Goal: Task Accomplishment & Management: Use online tool/utility

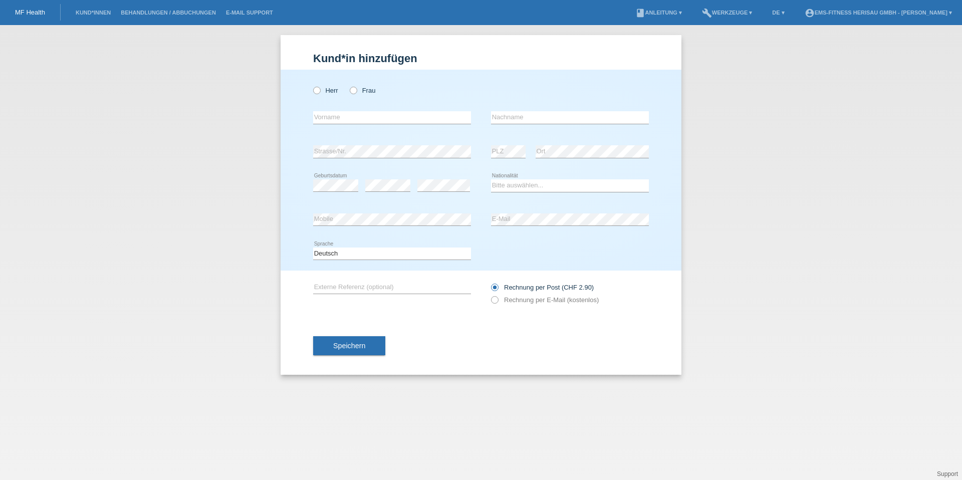
click at [181, 16] on li "Behandlungen / Abbuchungen" at bounding box center [168, 13] width 105 height 26
click at [180, 13] on link "Behandlungen / Abbuchungen" at bounding box center [168, 13] width 105 height 6
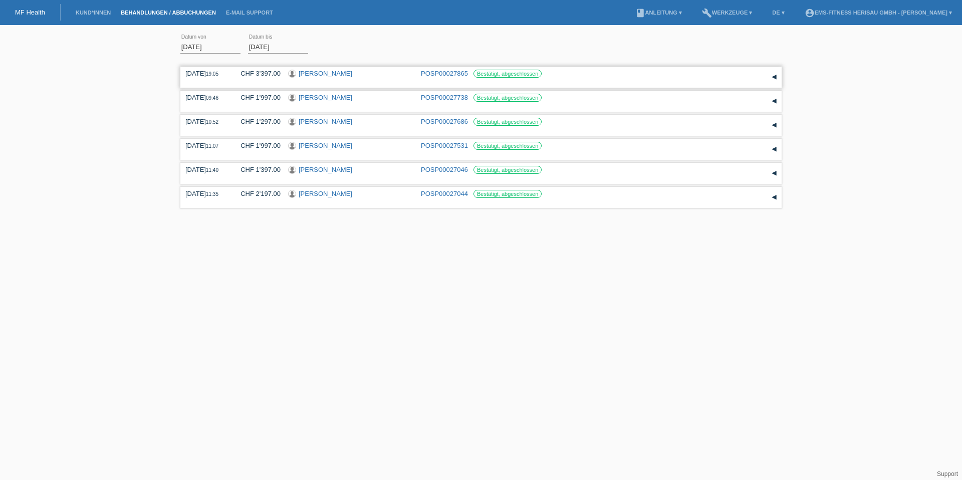
click at [306, 72] on link "[PERSON_NAME]" at bounding box center [326, 74] width 54 height 8
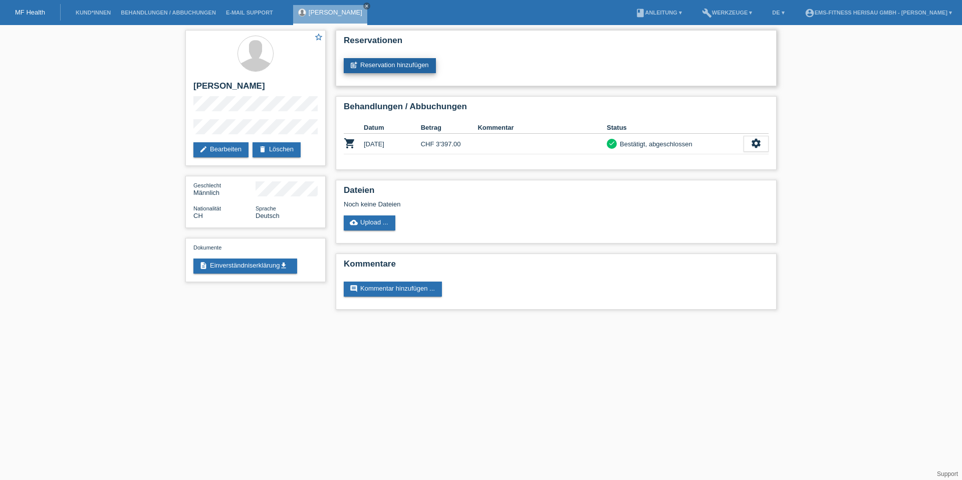
click at [400, 67] on link "post_add Reservation hinzufügen" at bounding box center [390, 65] width 92 height 15
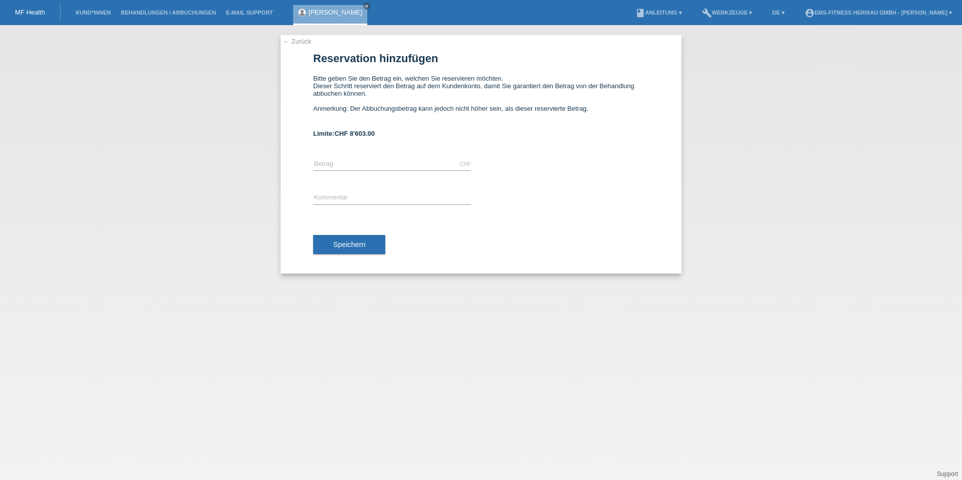
click at [302, 39] on link "← Zurück" at bounding box center [297, 42] width 28 height 8
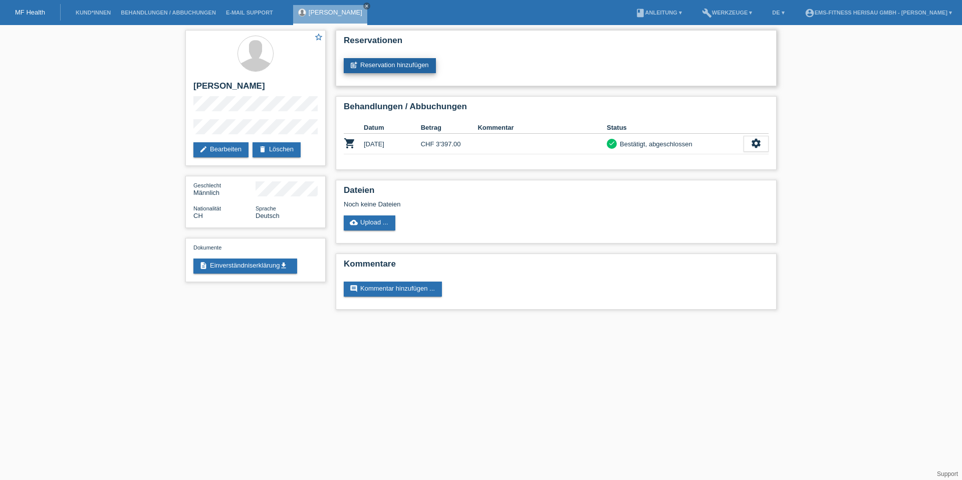
click at [425, 58] on link "post_add Reservation hinzufügen" at bounding box center [390, 65] width 92 height 15
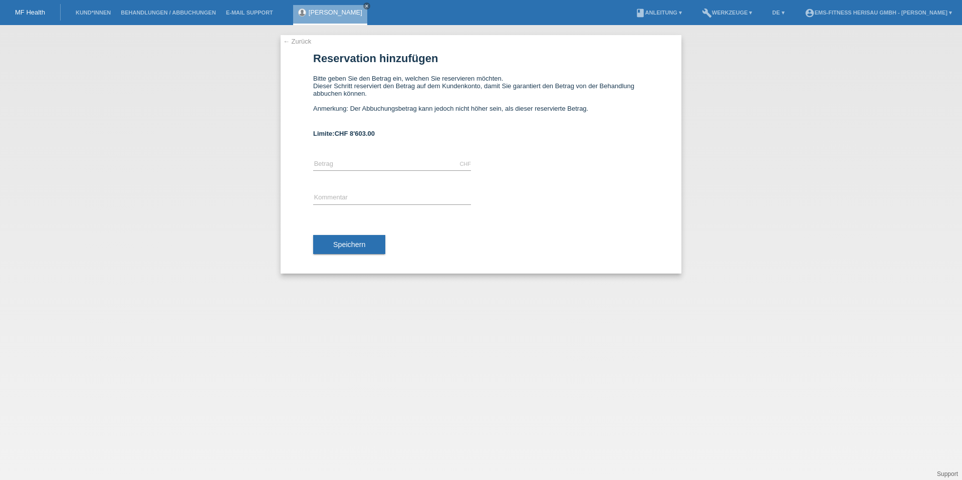
click at [410, 175] on div "CHF error Betrag" at bounding box center [392, 164] width 158 height 34
click at [411, 169] on input "text" at bounding box center [392, 164] width 158 height 13
type input "600.00"
click at [388, 197] on input "text" at bounding box center [392, 198] width 158 height 13
click at [412, 195] on input "text" at bounding box center [392, 198] width 158 height 13
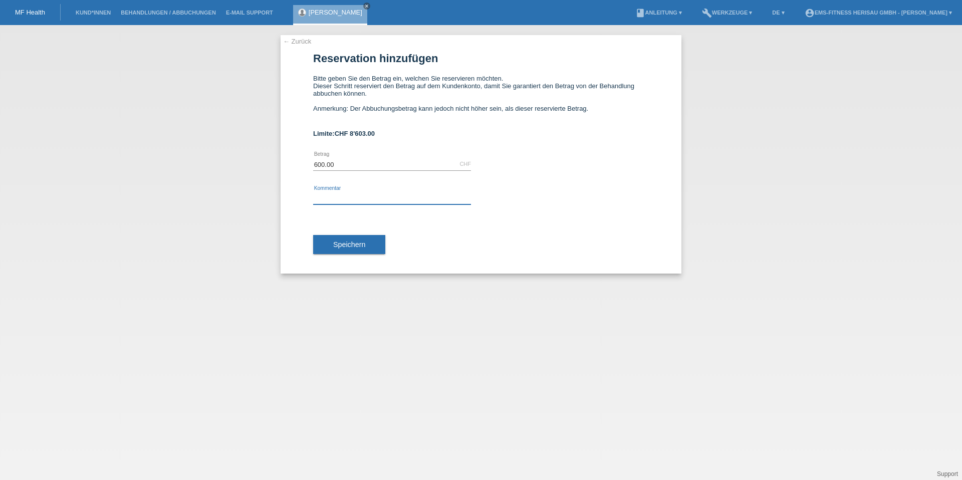
type input "V"
type input "EMS Körperformen Herisau, Richtigen Betrag"
click at [341, 249] on button "Speichern" at bounding box center [349, 244] width 72 height 19
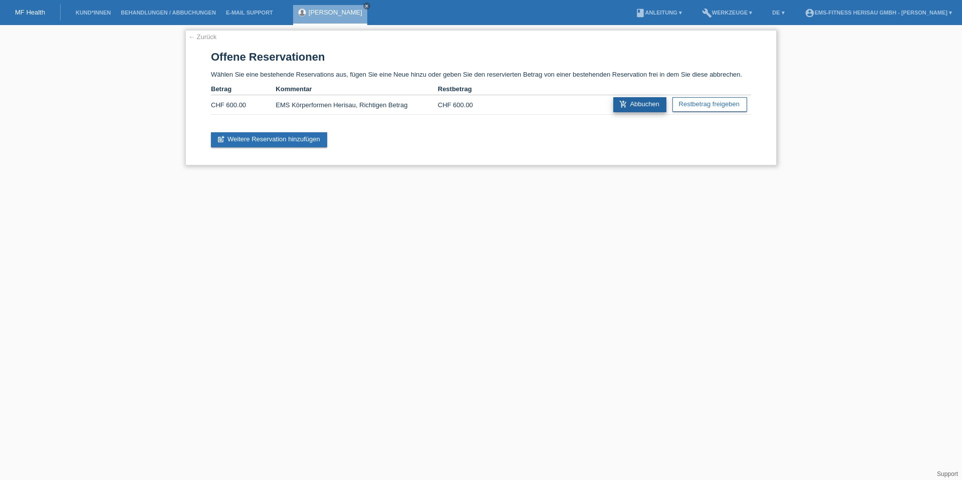
click at [627, 108] on link "add_shopping_cart Abbuchen" at bounding box center [640, 104] width 53 height 15
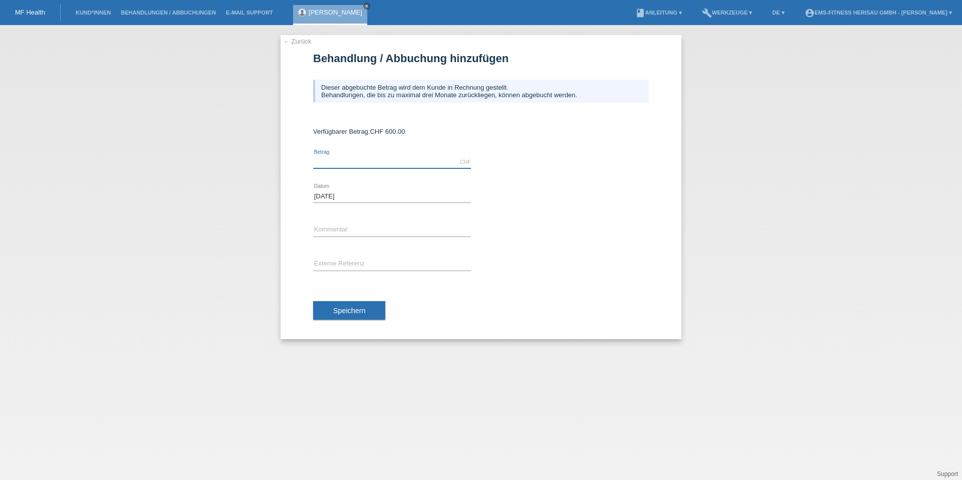
click at [426, 159] on input "text" at bounding box center [392, 162] width 158 height 13
type input "600.00"
click at [387, 221] on div "error Kommentar" at bounding box center [392, 231] width 158 height 34
click at [385, 225] on input "text" at bounding box center [392, 230] width 158 height 13
type input "d"
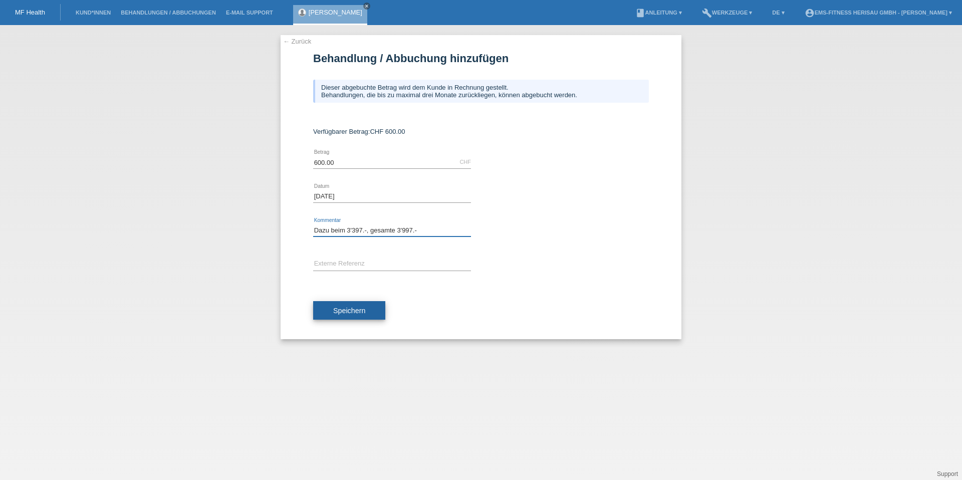
type input "Dazu beim 3'397.-, gesamte 3'997.-"
click at [369, 309] on button "Speichern" at bounding box center [349, 310] width 72 height 19
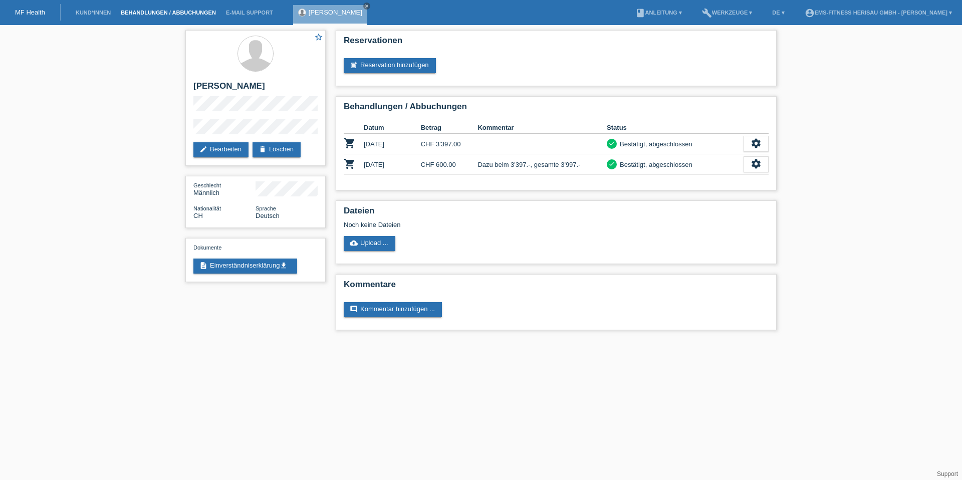
click at [169, 12] on link "Behandlungen / Abbuchungen" at bounding box center [168, 13] width 105 height 6
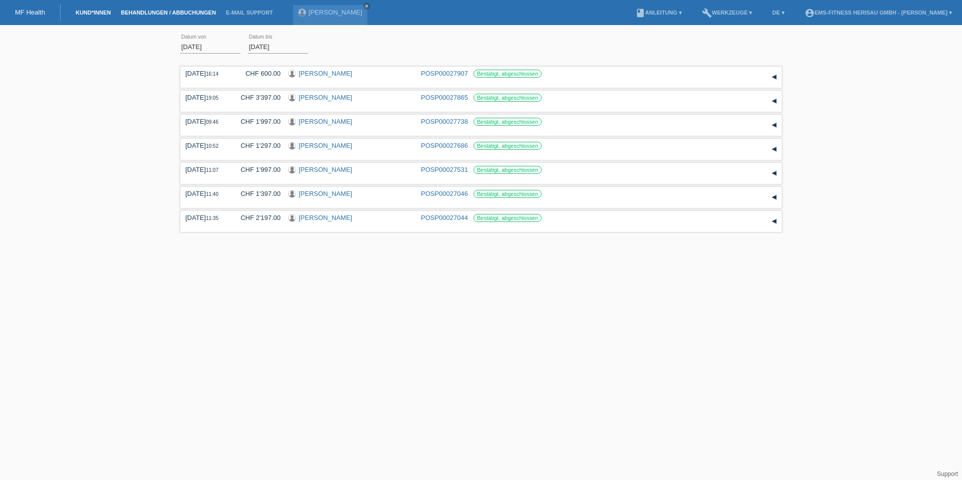
click at [92, 12] on link "Kund*innen" at bounding box center [93, 13] width 45 height 6
